Goal: Task Accomplishment & Management: Use online tool/utility

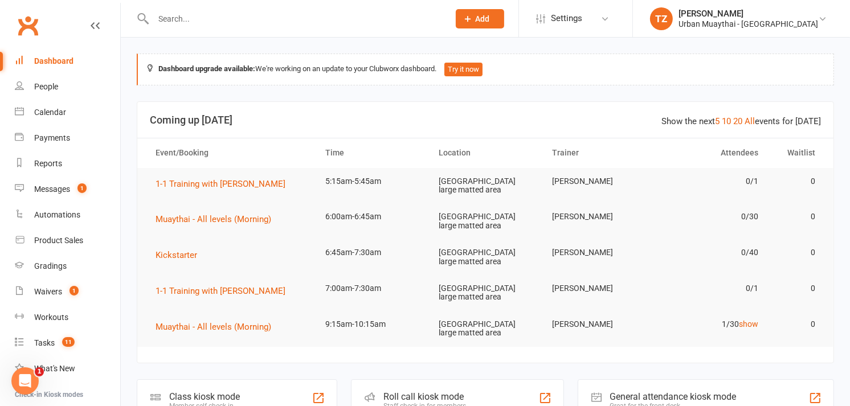
click at [392, 402] on div "Staff check-in for members" at bounding box center [425, 406] width 83 height 8
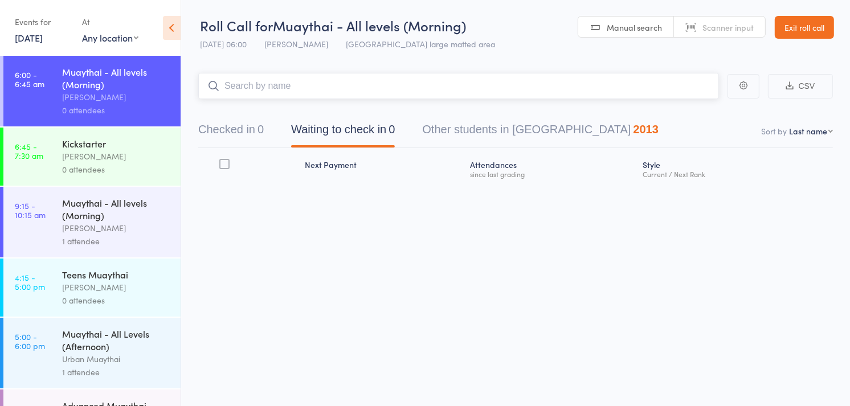
click at [235, 128] on button "Checked in 0" at bounding box center [231, 132] width 66 height 30
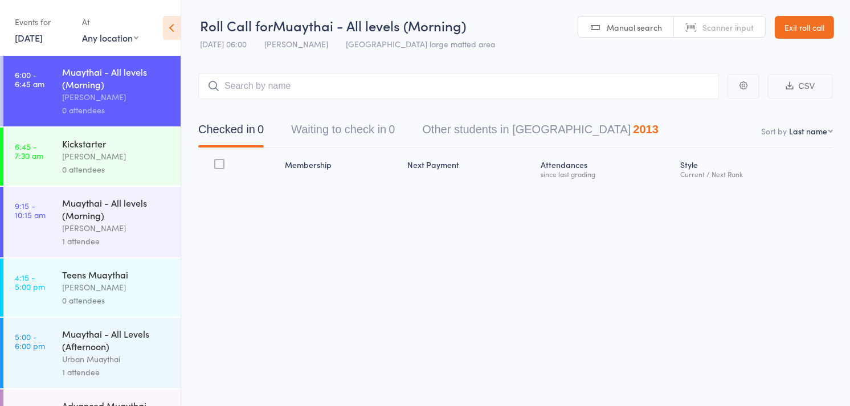
click at [699, 27] on link "Scanner input" at bounding box center [719, 28] width 91 height 22
type input "6261"
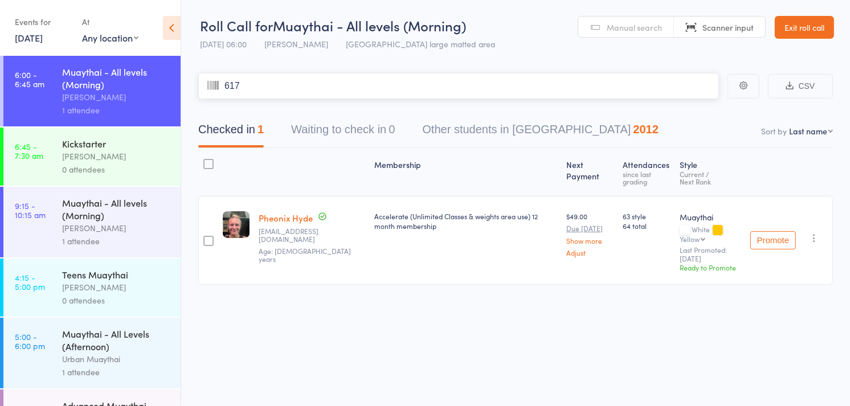
type input "6170"
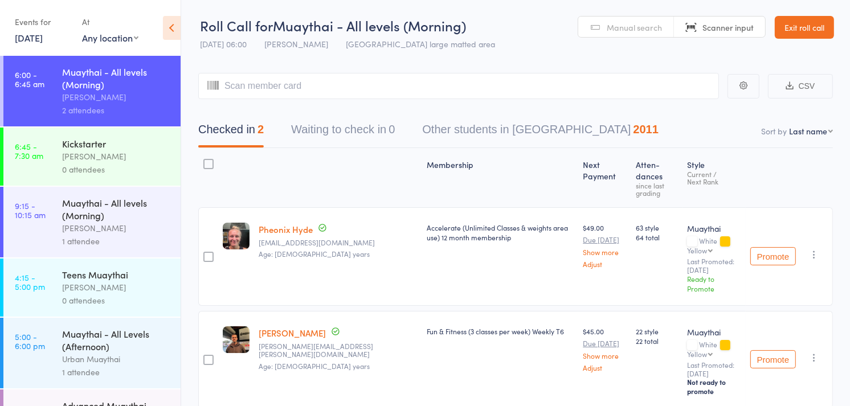
click at [651, 21] on link "Manual search" at bounding box center [627, 28] width 96 height 22
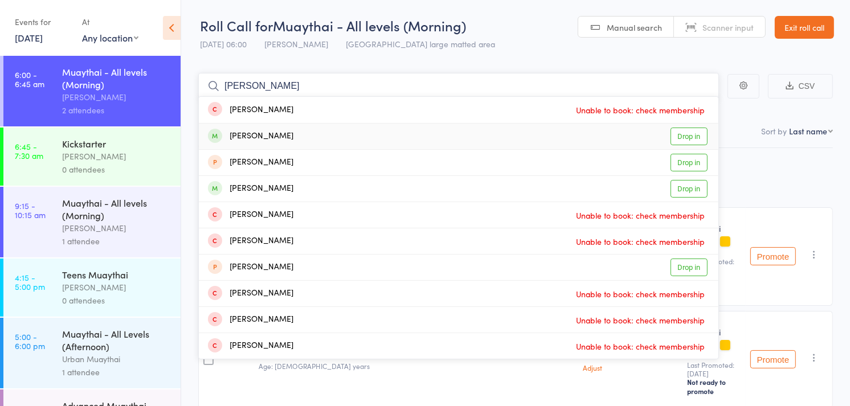
type input "[PERSON_NAME]"
click at [423, 136] on div "[PERSON_NAME] Drop in" at bounding box center [459, 137] width 520 height 26
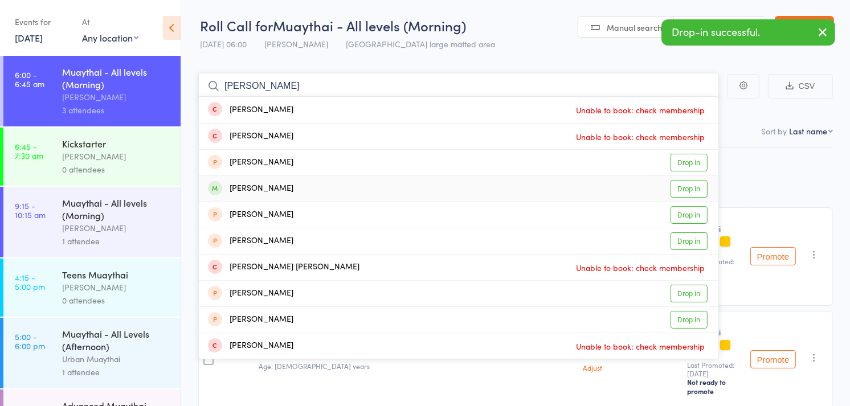
type input "[PERSON_NAME]"
click at [328, 187] on div "[PERSON_NAME] Drop in" at bounding box center [459, 189] width 520 height 26
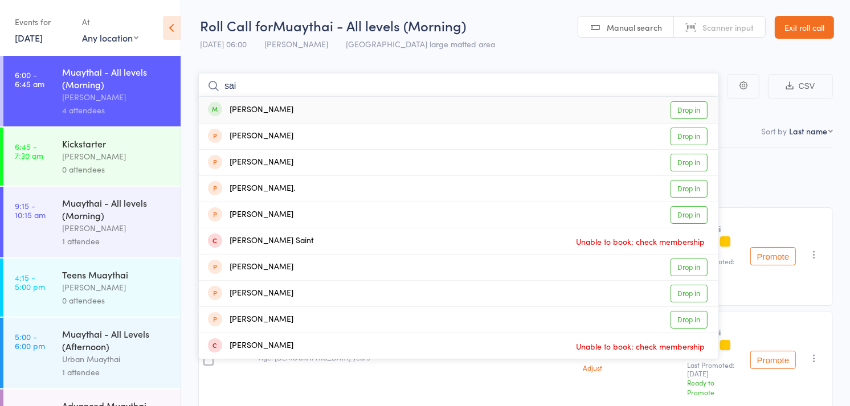
type input "sai"
click at [355, 104] on div "Sai Wongcongsawat Drop in" at bounding box center [459, 110] width 520 height 26
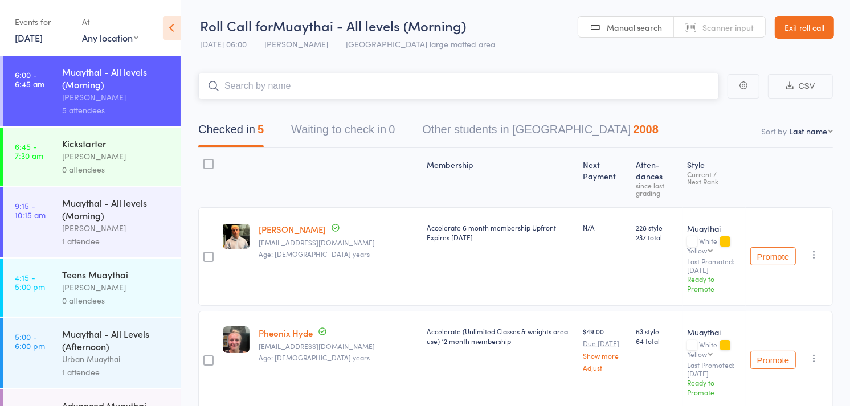
click at [589, 91] on input "search" at bounding box center [458, 86] width 521 height 26
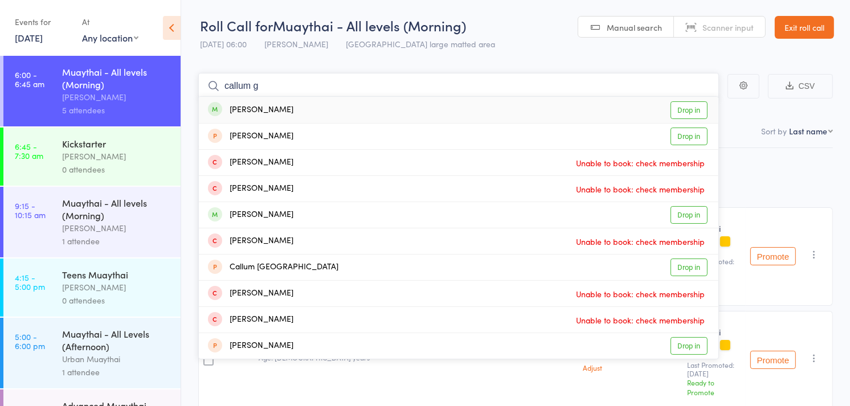
type input "callum g"
click at [679, 112] on link "Drop in" at bounding box center [689, 110] width 37 height 18
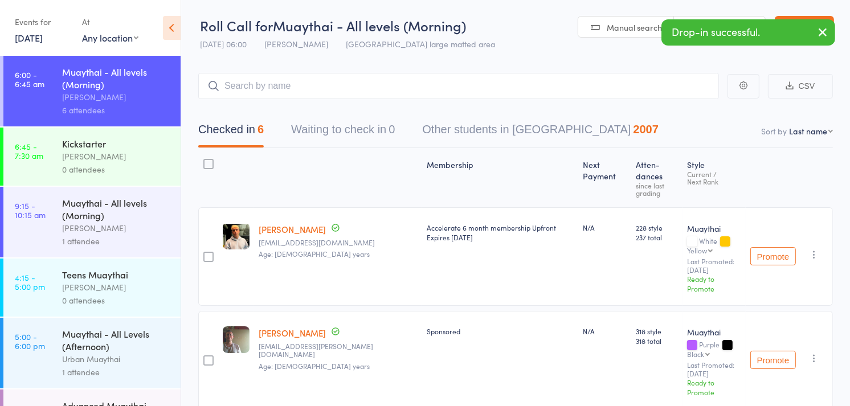
click at [716, 18] on link "Scanner input" at bounding box center [719, 28] width 91 height 22
click at [431, 87] on input "search" at bounding box center [458, 86] width 521 height 26
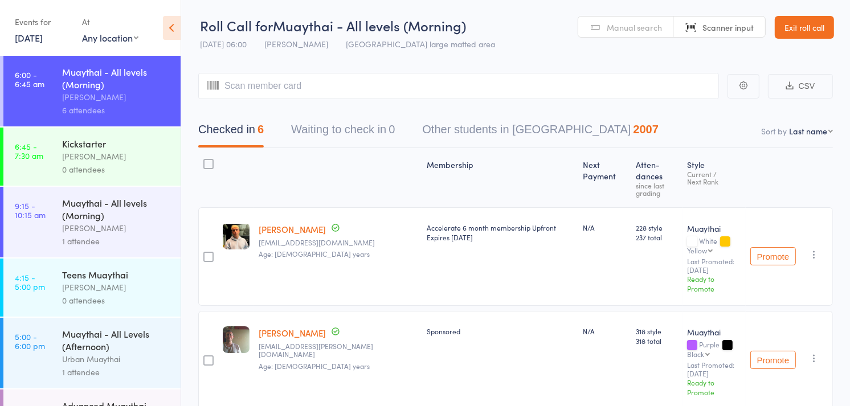
click at [642, 31] on span "Manual search" at bounding box center [634, 27] width 55 height 11
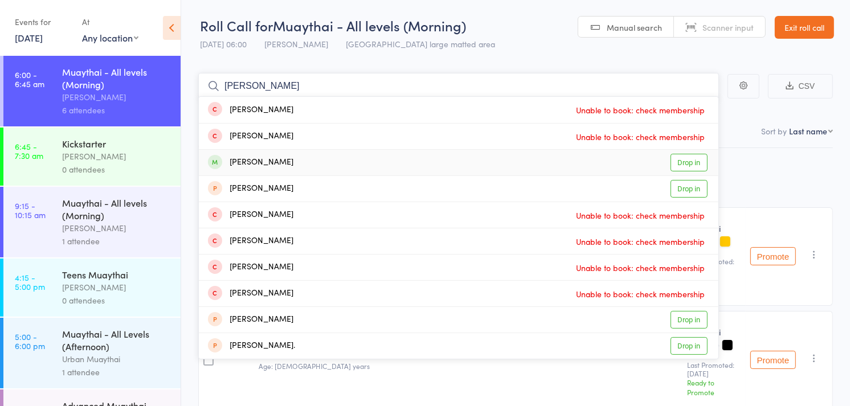
type input "stephen m"
click at [404, 157] on div "Stephen Mackenzie Drop in" at bounding box center [459, 163] width 520 height 26
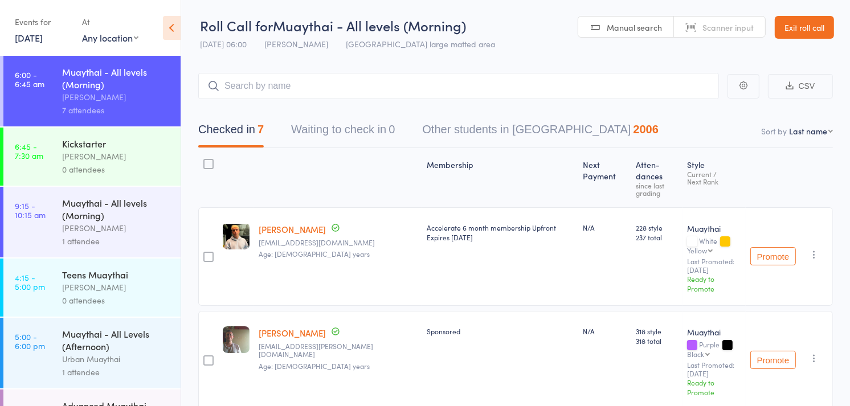
click at [738, 22] on span "Scanner input" at bounding box center [728, 27] width 51 height 11
type input "5035"
type input "5371"
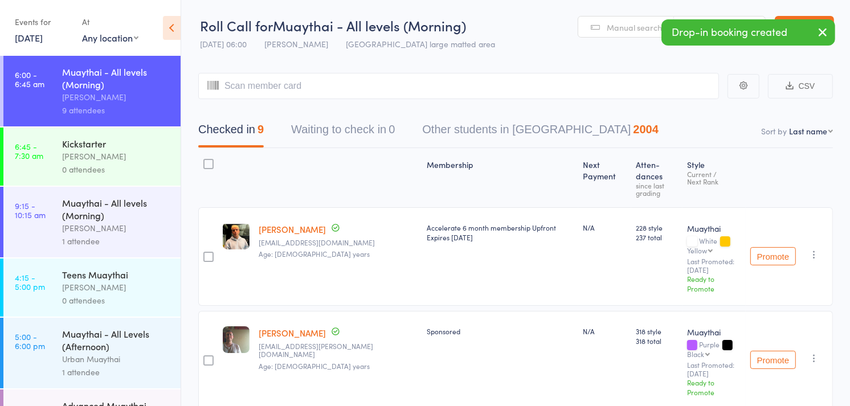
click at [796, 127] on select "First name Last name Birthday today? Behind on payments? Check in time Next pay…" at bounding box center [811, 130] width 44 height 11
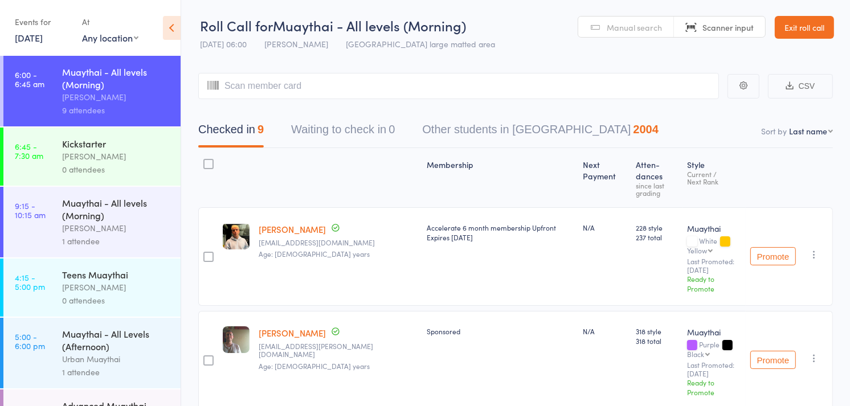
select select "4"
click at [789, 126] on select "First name Last name Birthday today? Behind on payments? Check in time Next pay…" at bounding box center [811, 130] width 44 height 11
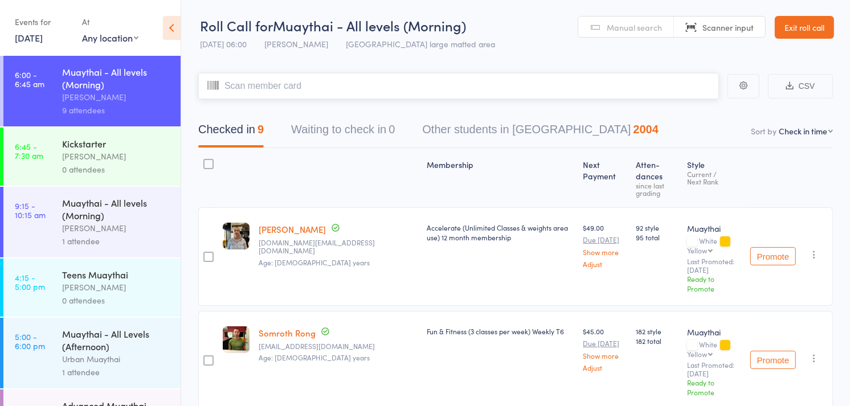
click at [448, 89] on input "search" at bounding box center [458, 86] width 521 height 26
type input "5949"
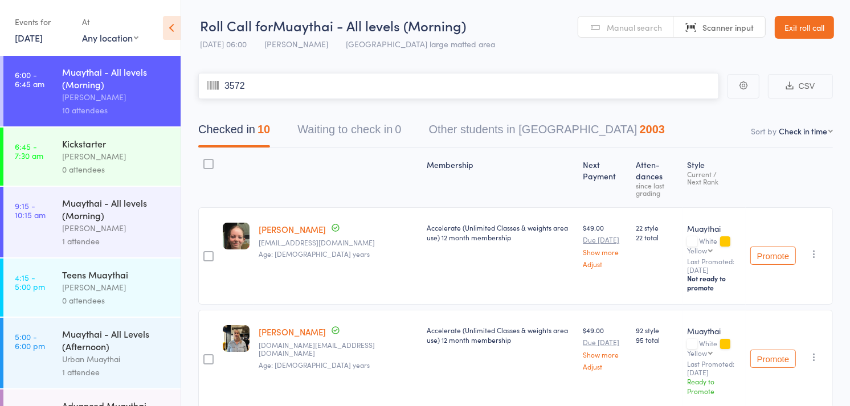
type input "3572"
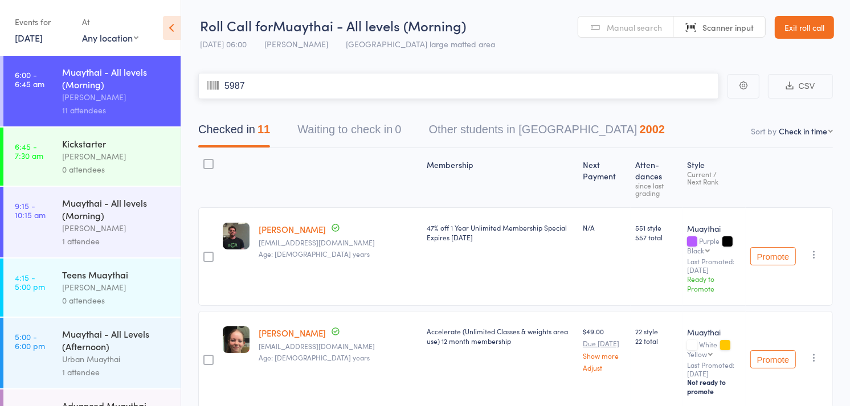
type input "5987"
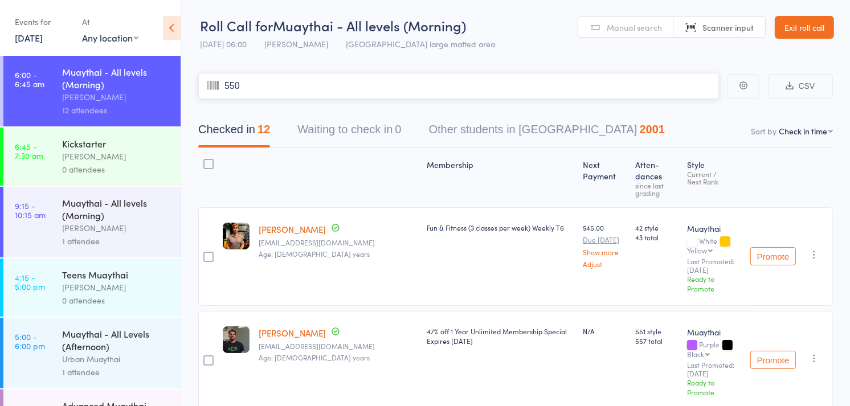
type input "5500"
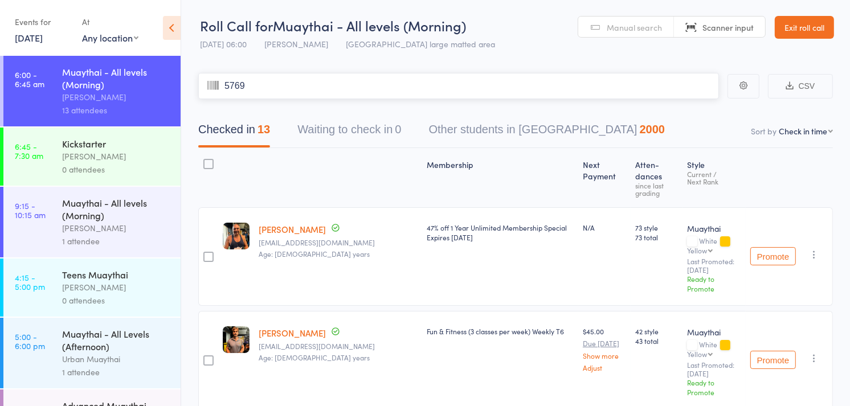
type input "5769"
